Goal: Information Seeking & Learning: Learn about a topic

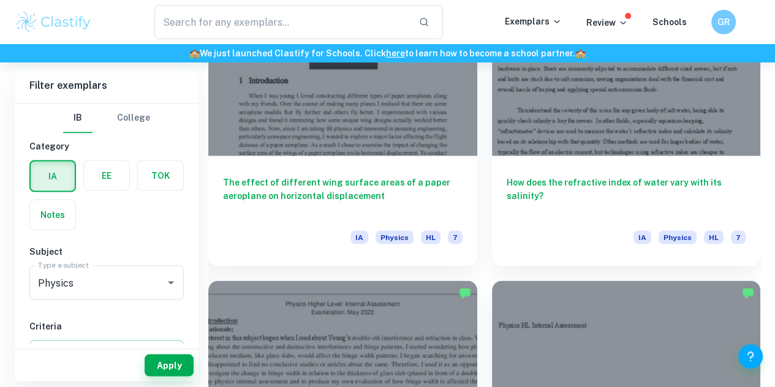
scroll to position [243, 0]
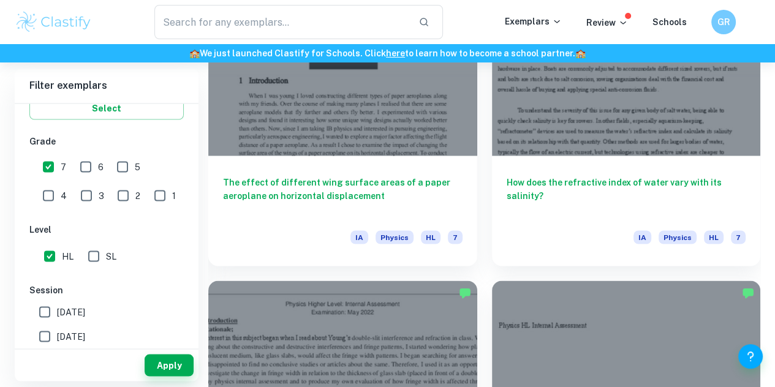
click at [474, 7] on div "​" at bounding box center [299, 22] width 412 height 34
drag, startPoint x: 686, startPoint y: 16, endPoint x: 549, endPoint y: 74, distance: 149.5
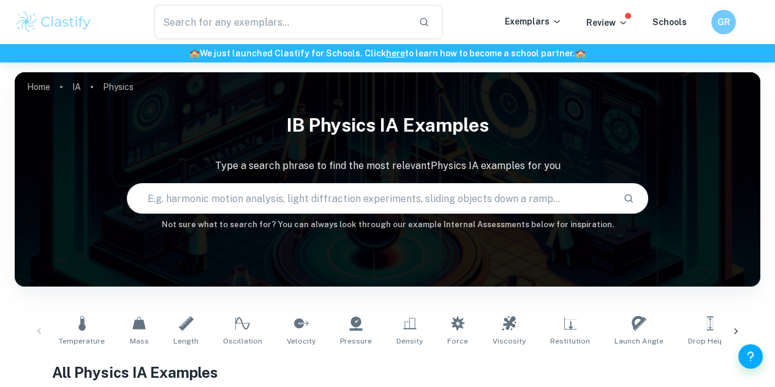
scroll to position [1851, 0]
